Goal: Task Accomplishment & Management: Manage account settings

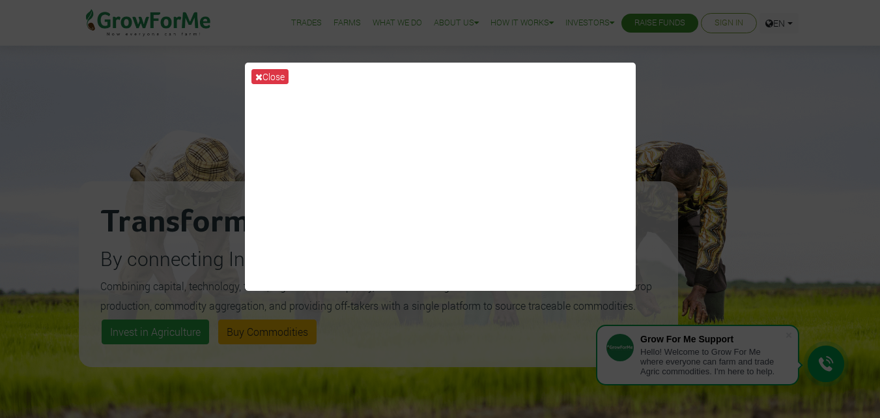
click at [764, 69] on div "Close" at bounding box center [440, 209] width 880 height 418
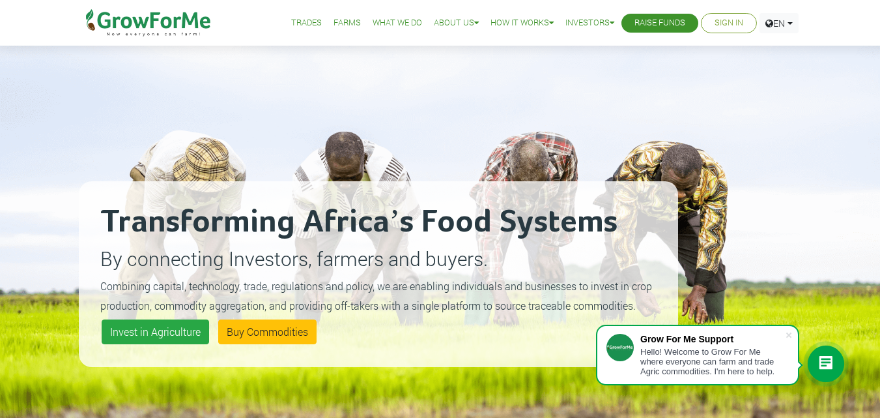
click at [724, 23] on link "Sign In" at bounding box center [729, 23] width 29 height 14
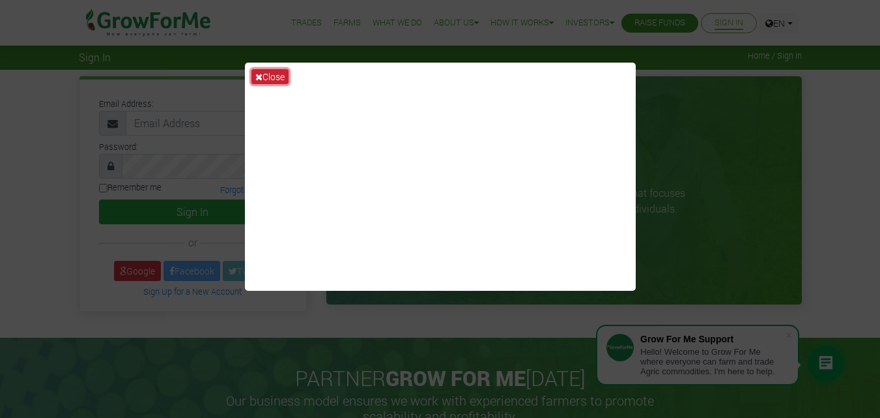
click at [270, 78] on button "Close" at bounding box center [269, 76] width 37 height 15
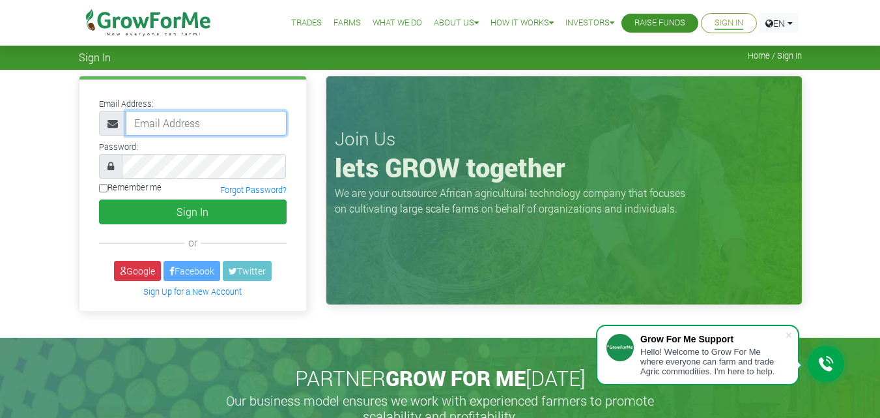
click at [223, 118] on input "email" at bounding box center [206, 123] width 161 height 25
click at [83, 263] on div "Email Address: Password: or" at bounding box center [192, 194] width 227 height 231
click at [228, 125] on input "email" at bounding box center [206, 123] width 161 height 25
type input "g"
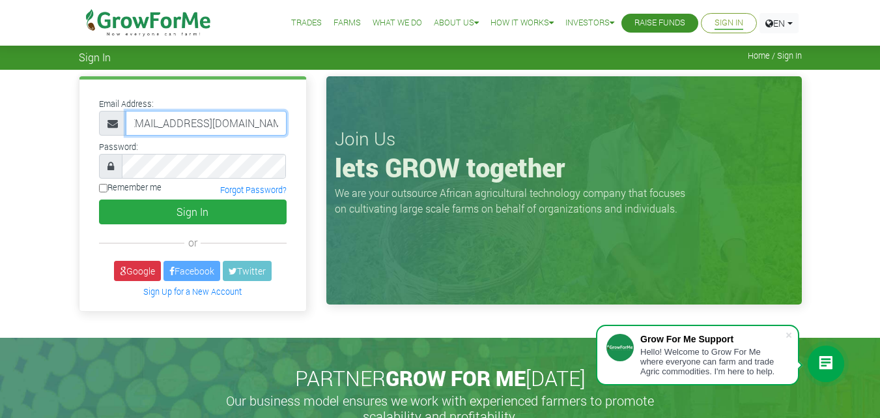
type input "233552347252@growforme.com"
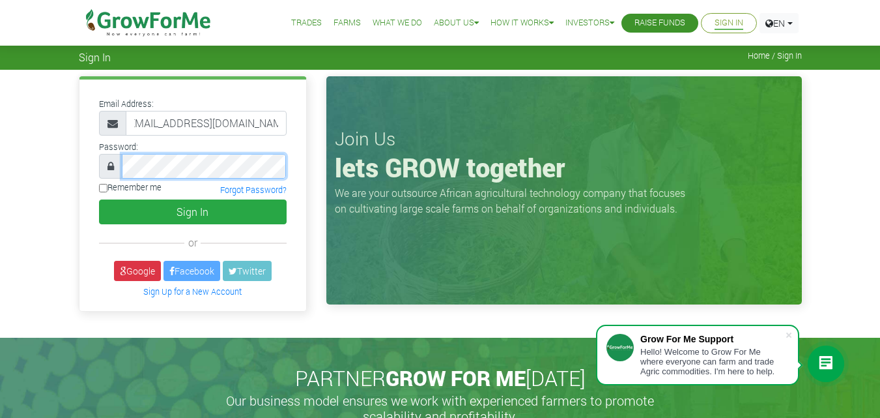
scroll to position [0, 0]
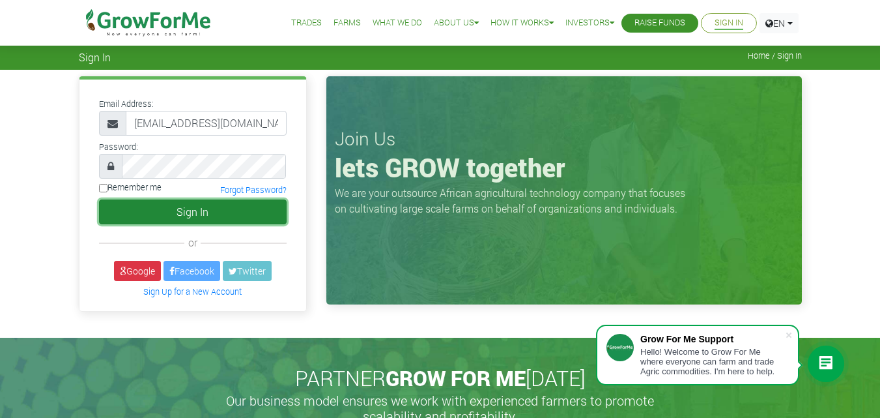
click at [182, 216] on button "Sign In" at bounding box center [193, 211] width 188 height 25
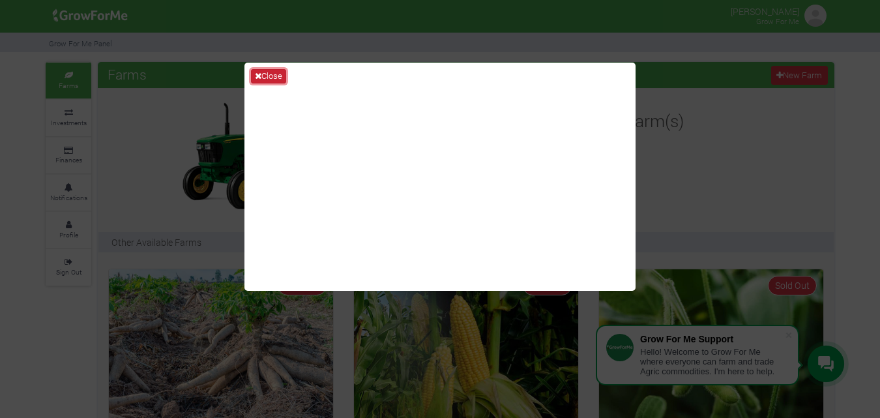
click at [279, 72] on button "Close" at bounding box center [268, 76] width 35 height 14
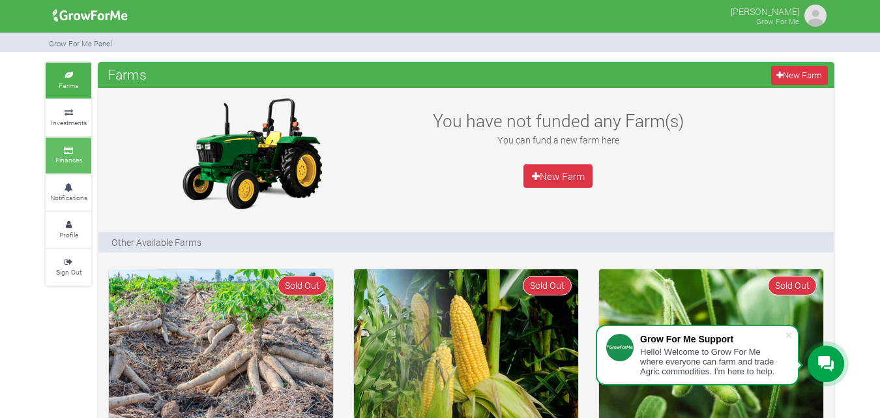
click at [79, 158] on small "Finances" at bounding box center [68, 159] width 27 height 9
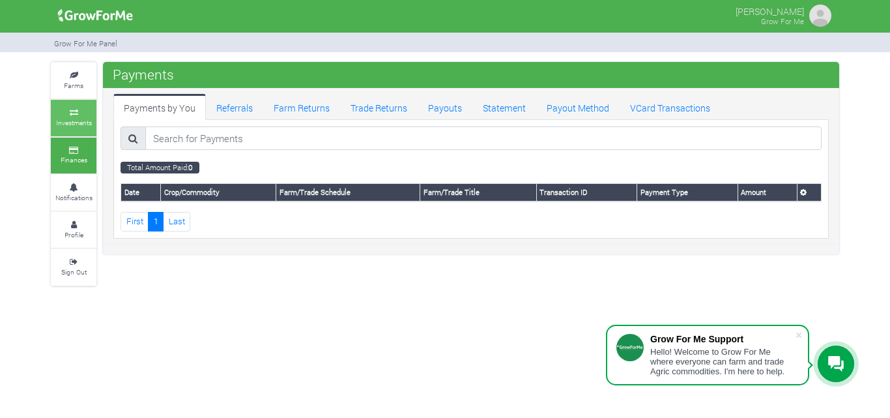
click at [85, 123] on small "Investments" at bounding box center [74, 122] width 36 height 9
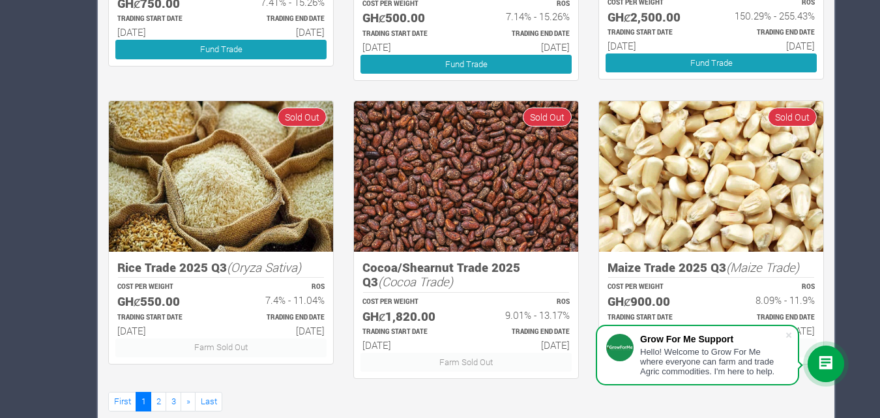
scroll to position [787, 0]
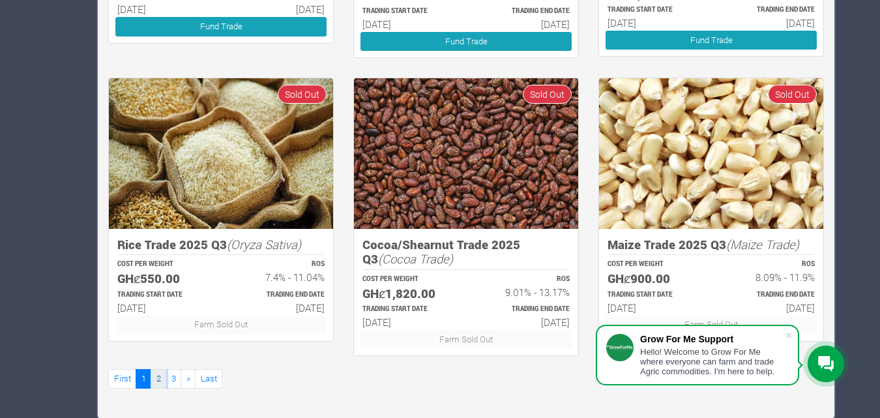
click at [154, 376] on link "2" at bounding box center [159, 378] width 16 height 19
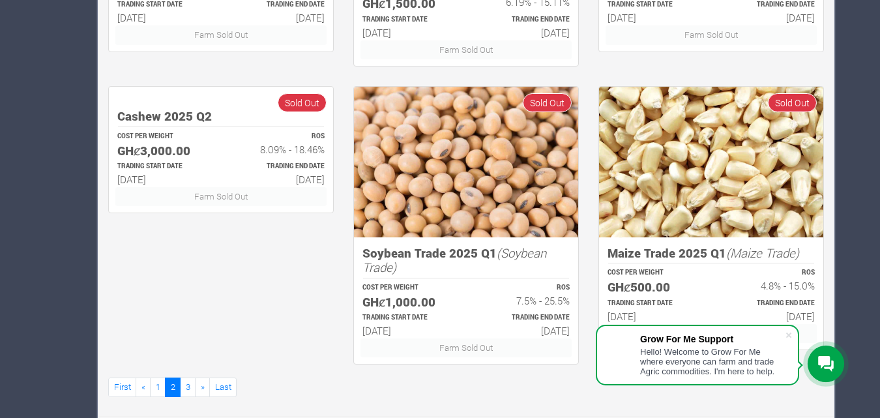
scroll to position [787, 0]
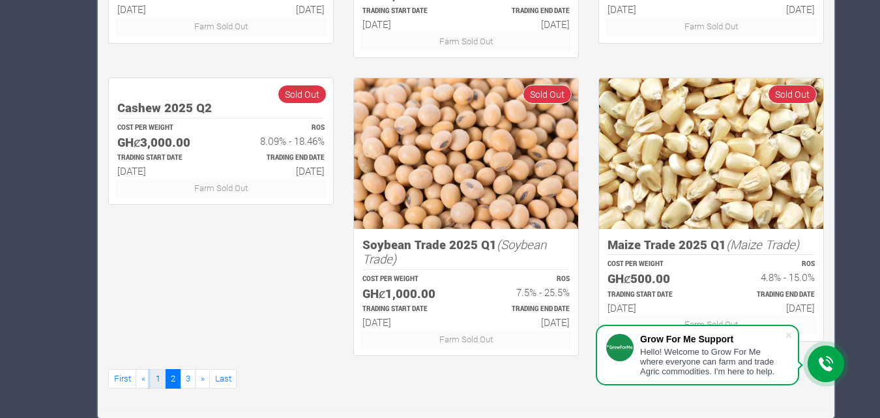
click at [158, 382] on link "1" at bounding box center [158, 378] width 16 height 19
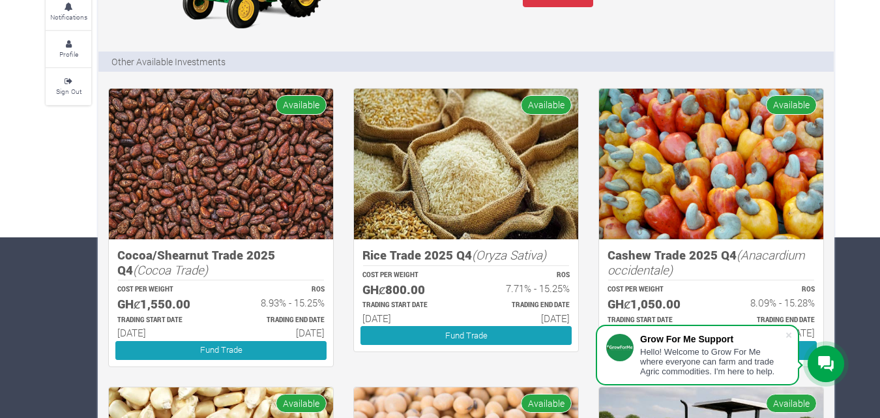
scroll to position [266, 0]
